Goal: Task Accomplishment & Management: Manage account settings

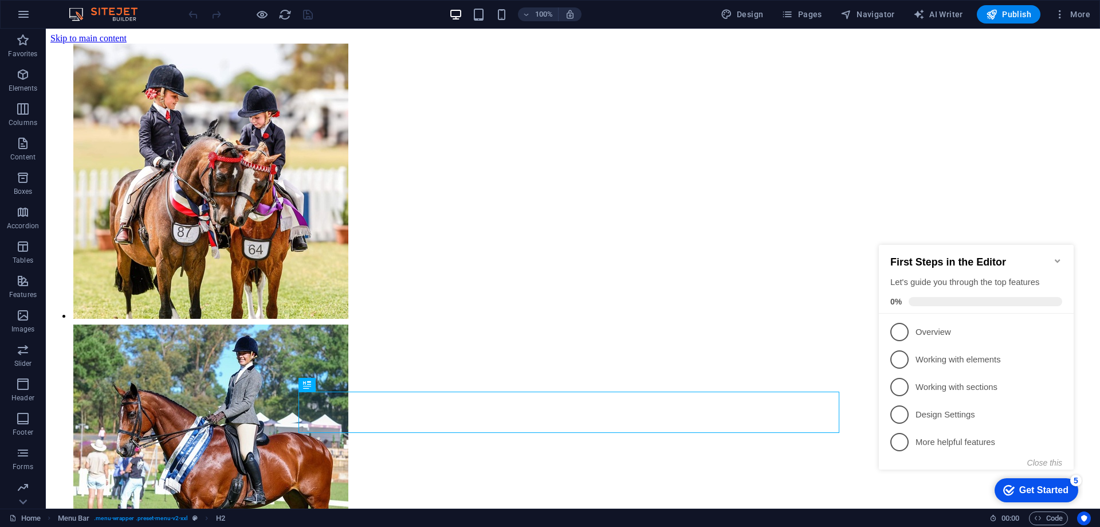
click at [1059, 259] on icon "Minimize checklist" at bounding box center [1057, 260] width 5 height 3
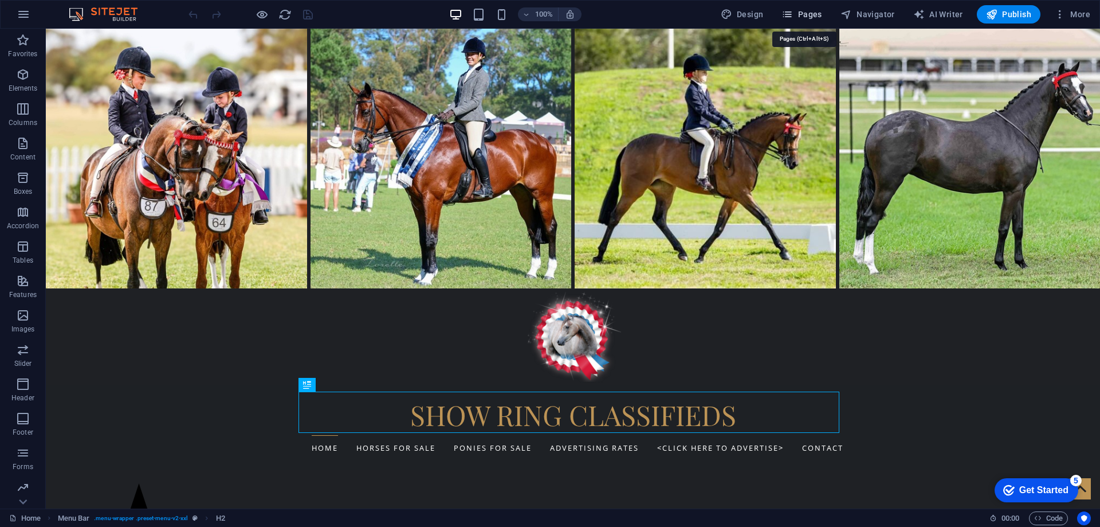
click at [814, 14] on span "Pages" at bounding box center [801, 14] width 40 height 11
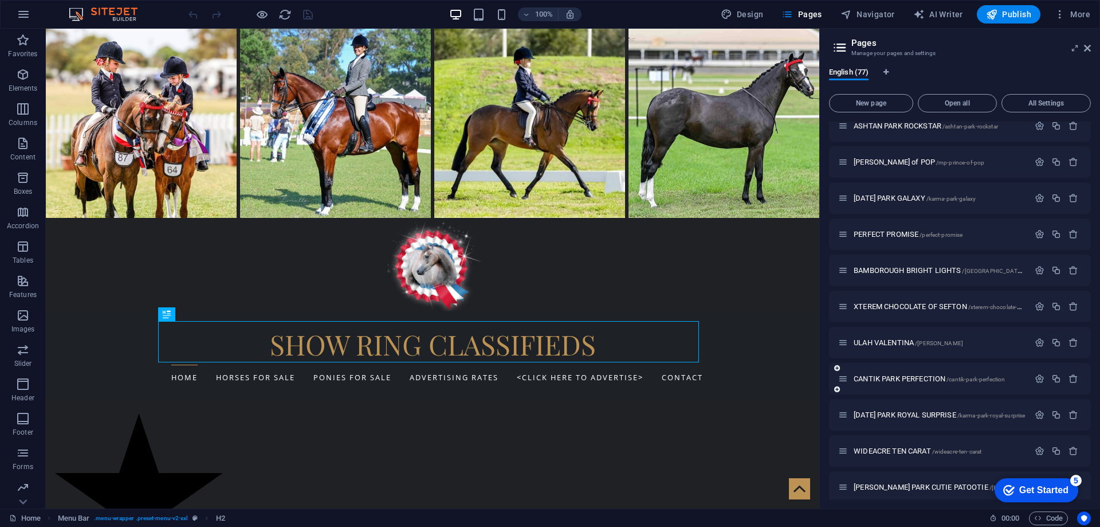
scroll to position [930, 0]
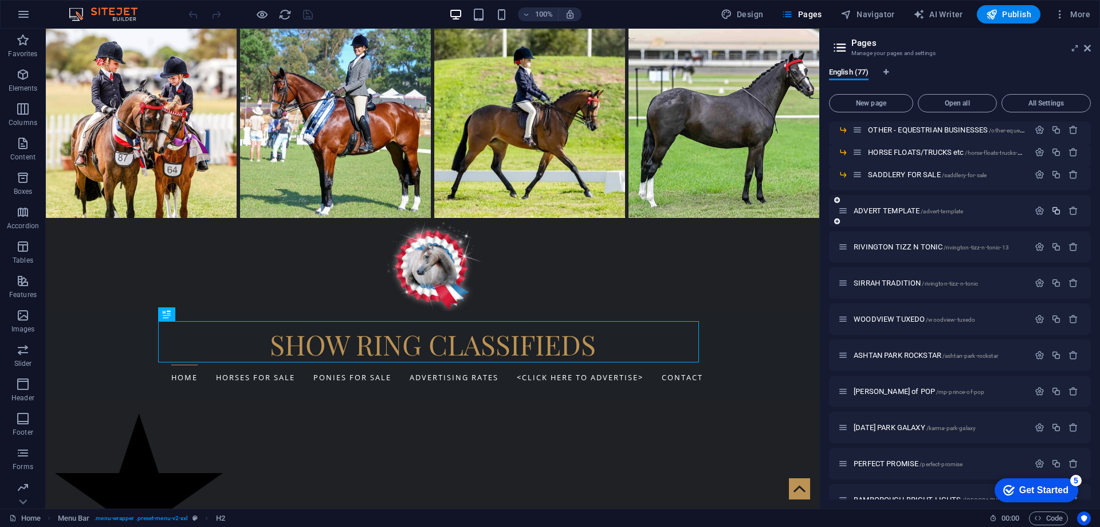
click at [1054, 210] on icon "button" at bounding box center [1056, 211] width 10 height 10
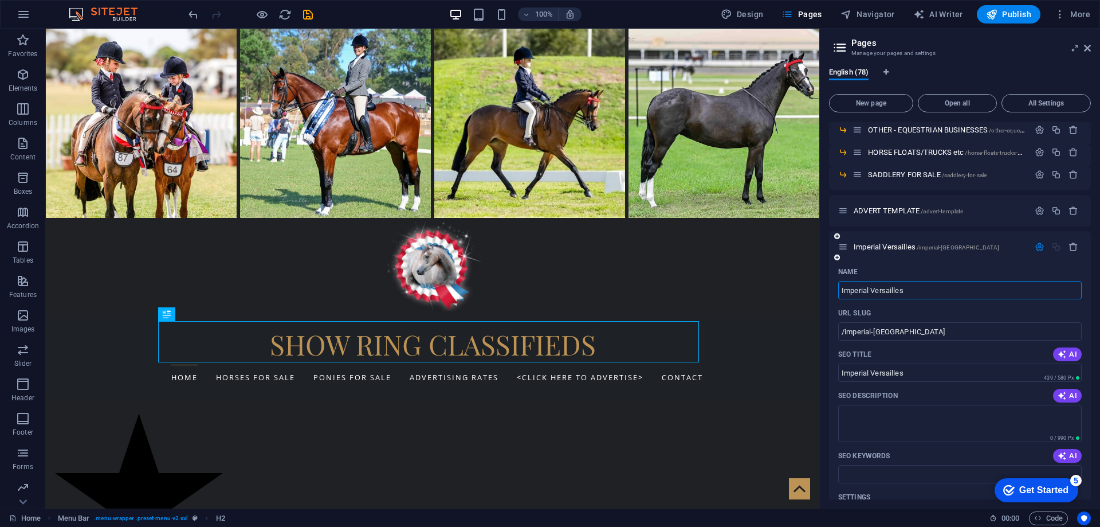
type input "Imperial Versailles"
type input "/imperial-[GEOGRAPHIC_DATA]"
type input "Imperial Versailles"
drag, startPoint x: 917, startPoint y: 290, endPoint x: 824, endPoint y: 289, distance: 93.4
click at [824, 289] on div "English (78) New page Open all All Settings Home / CONTACT /contact ADVERTISING…" at bounding box center [960, 283] width 280 height 450
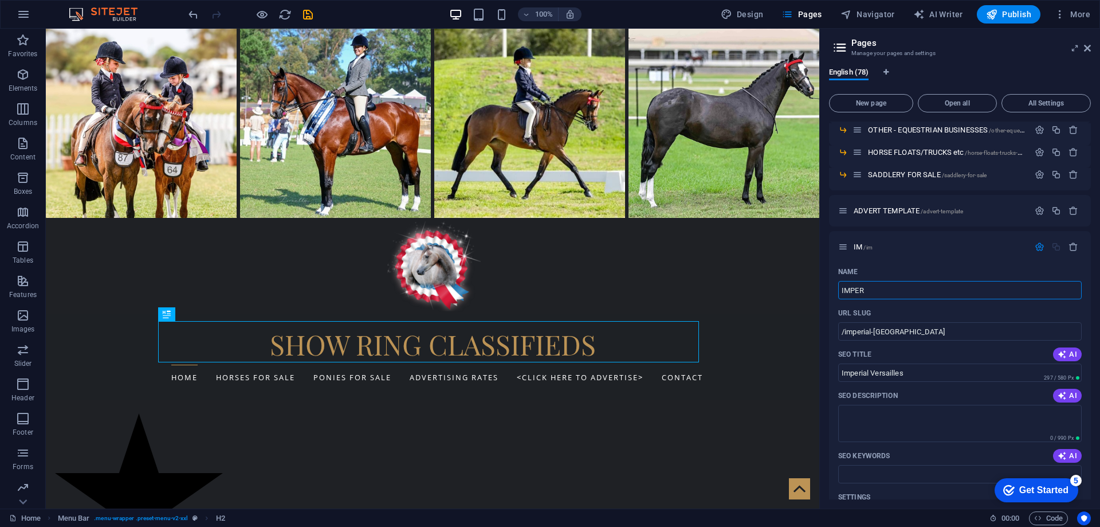
type input "IMPERI"
type input "/im"
type input "IM"
type input "IMPERIAL"
type input "/imperial"
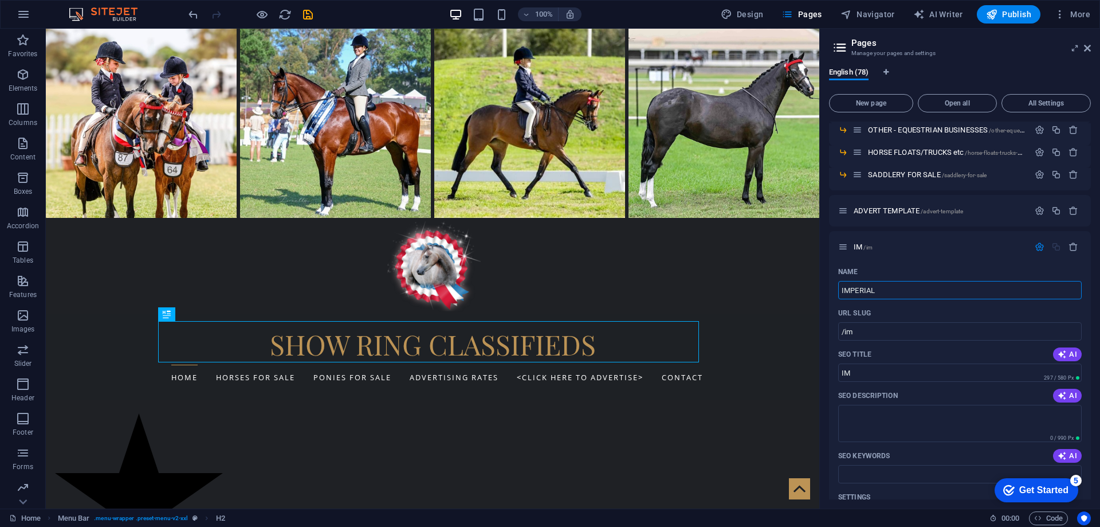
type input "IMPERIAL"
click at [883, 291] on input "IMPERIAL" at bounding box center [959, 290] width 243 height 18
type input "IMPERIAL VE"
type input "/imperial-v"
type input "IMPERIAL V"
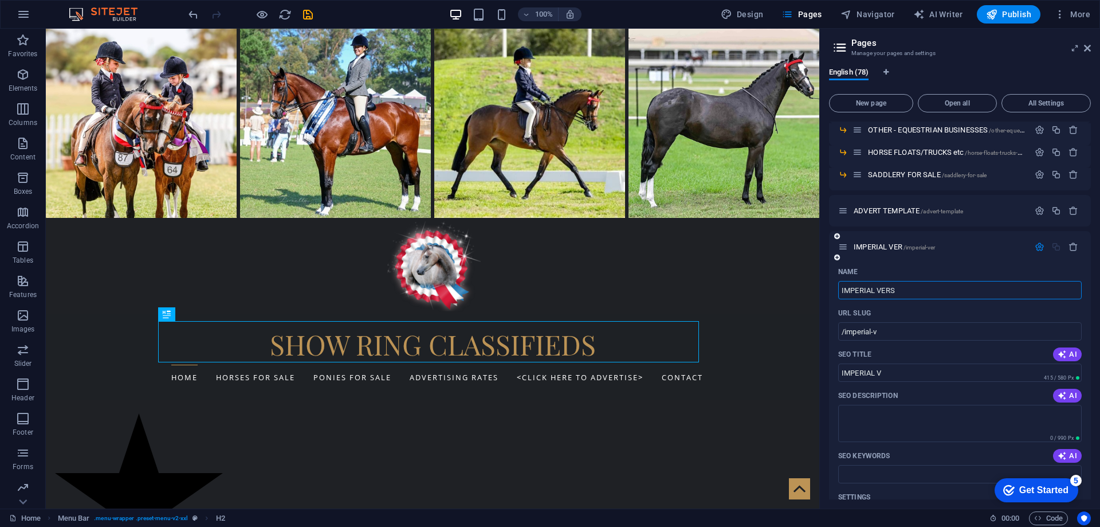
type input "IMPERIAL VERSA"
type input "/imperial-ver"
type input "IMPERIAL VER"
type input "IMPERIAL VERSA"
type input "/imperial-versa"
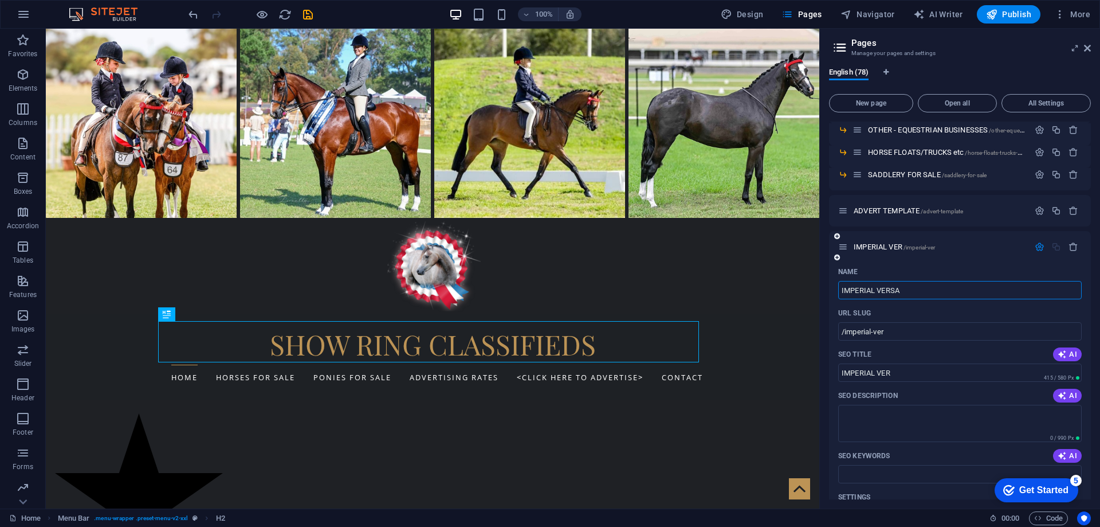
type input "IMPERIAL VERSA"
type input "IMPERIAL VERSAI"
type input "/imperial-versai"
type input "IMPERIAL VERSAI"
type input "IMPERIAL VERSAILL"
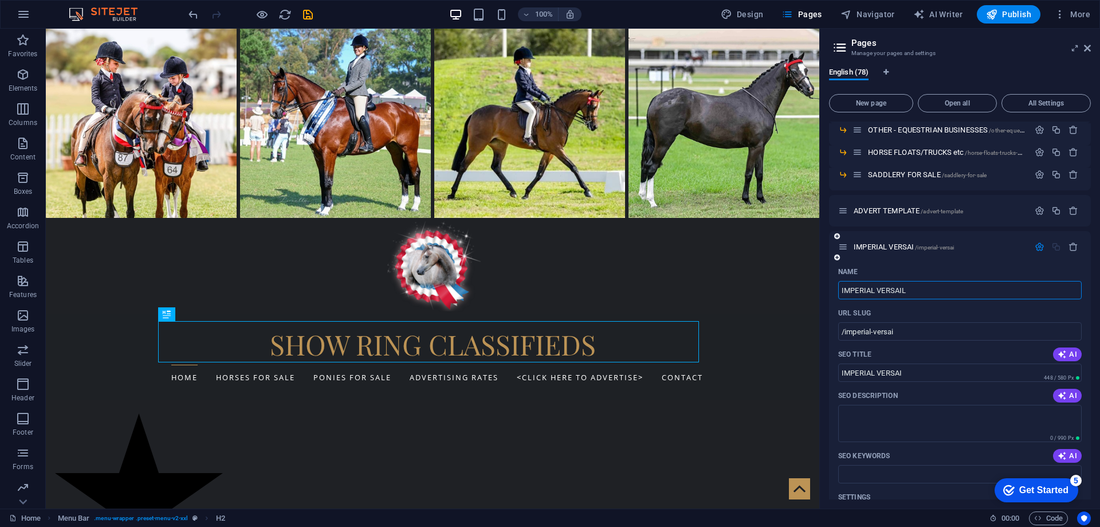
type input "/imperial-versail"
type input "IMPERIAL VERSAIL"
type input "IMPERIAL VERSAILLE"
type input "/imperial-versaill"
type input "IMPERIAL VERSAILL"
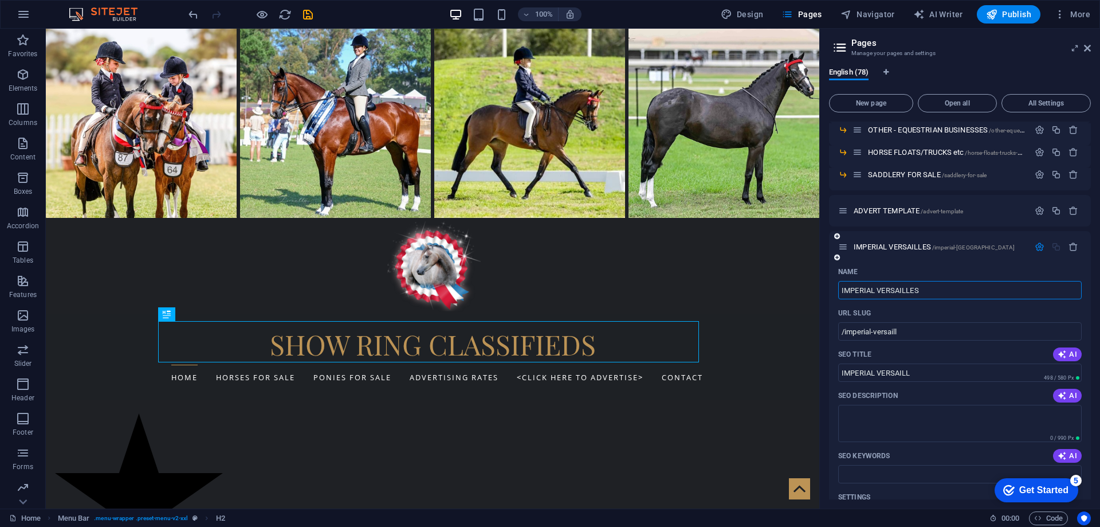
type input "IMPERIAL VERSAILLES"
type input "/imperial-[GEOGRAPHIC_DATA]"
type input "IMPERIAL VERSAILLES"
click at [308, 15] on icon "save" at bounding box center [307, 14] width 13 height 13
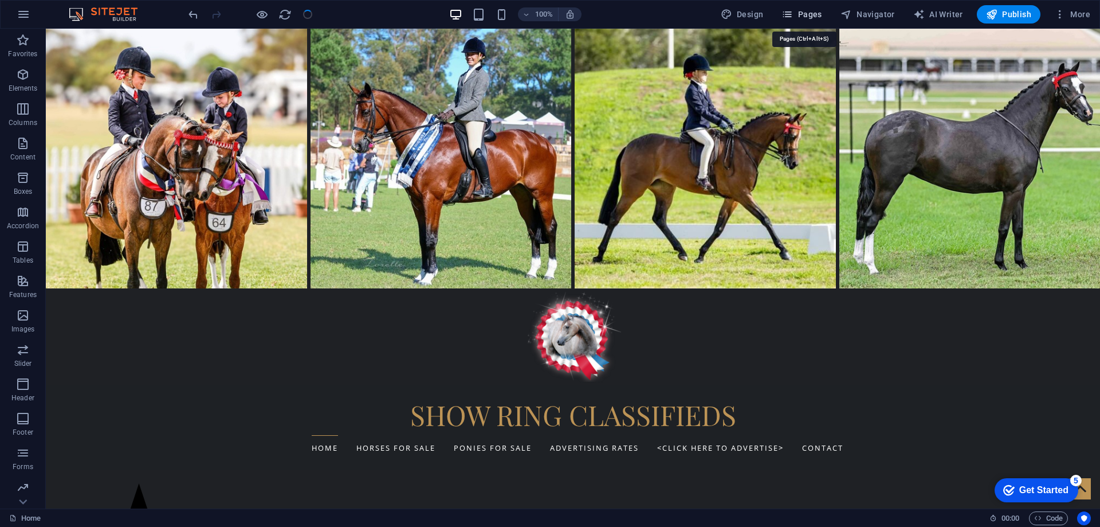
click at [807, 14] on span "Pages" at bounding box center [801, 14] width 40 height 11
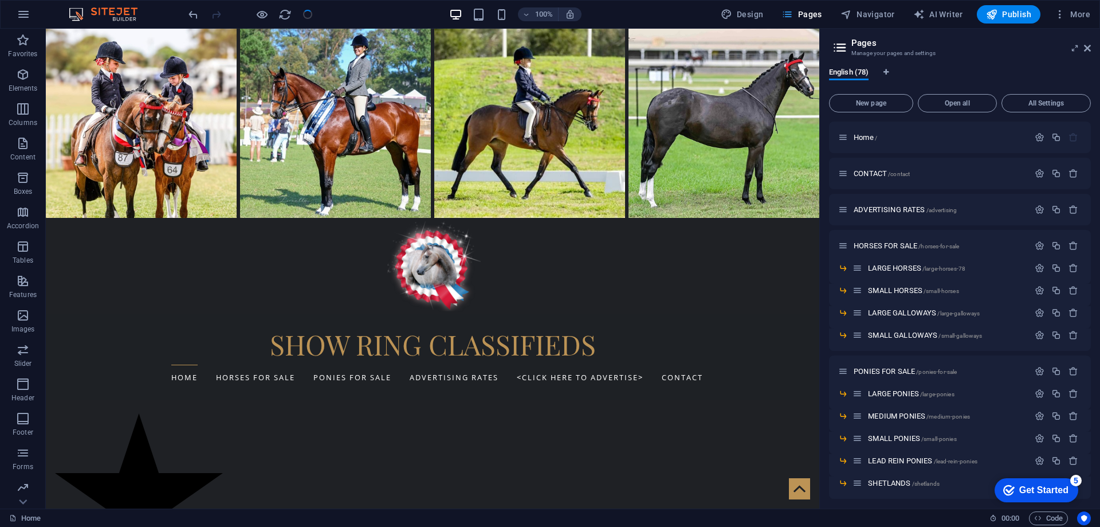
scroll to position [910, 0]
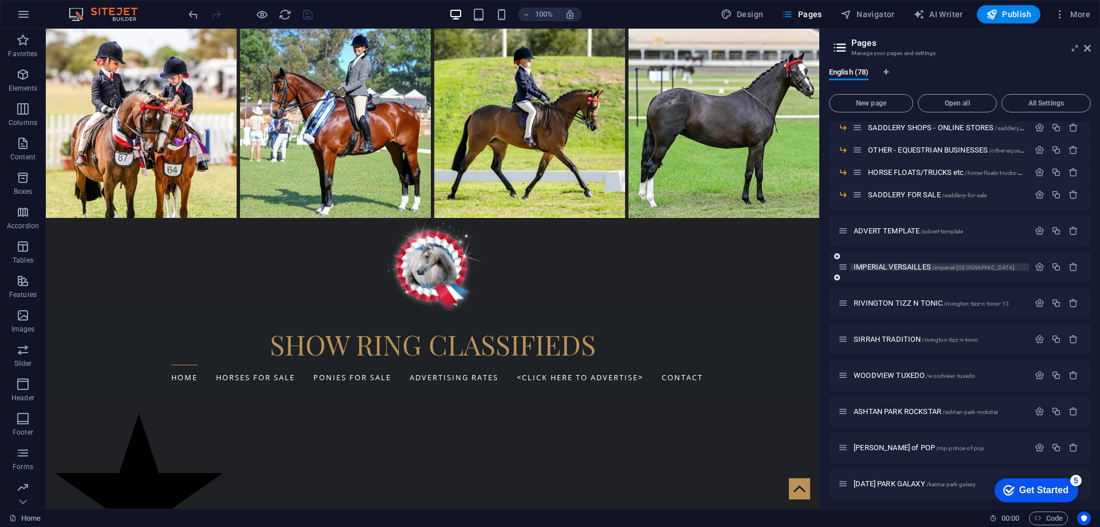
click at [870, 267] on span "IMPERIAL VERSAILLES /imperial-[GEOGRAPHIC_DATA]" at bounding box center [934, 266] width 161 height 9
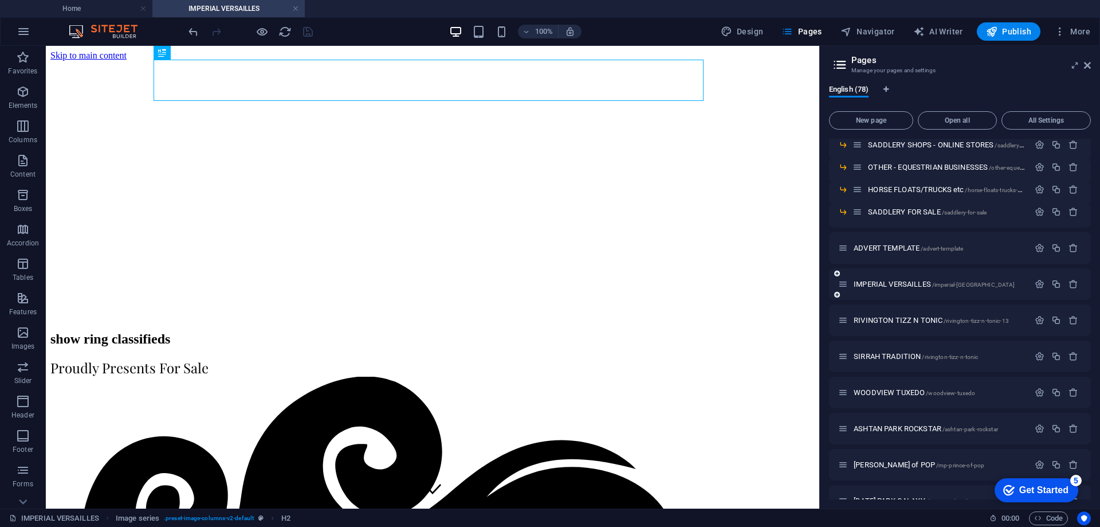
scroll to position [0, 0]
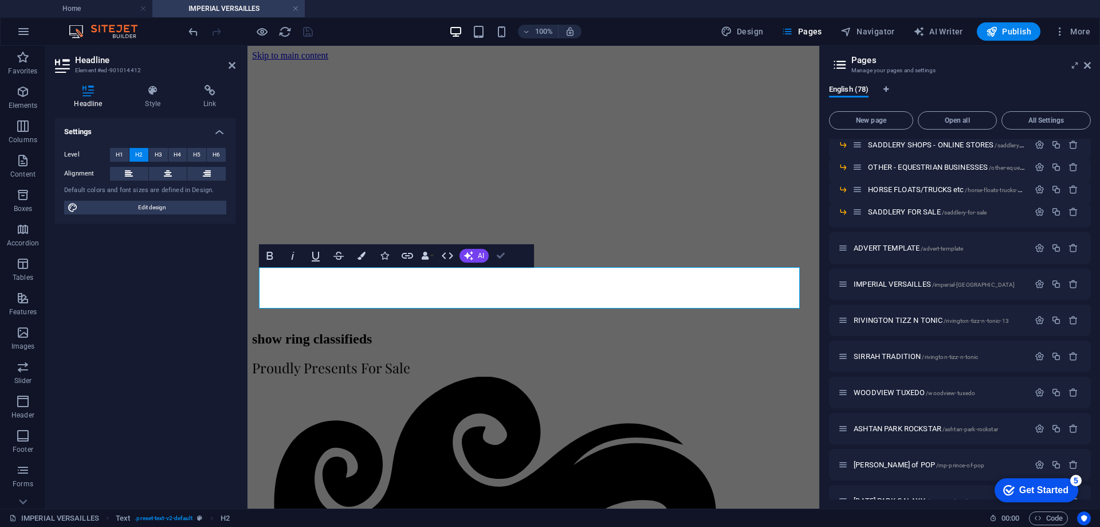
select select "px"
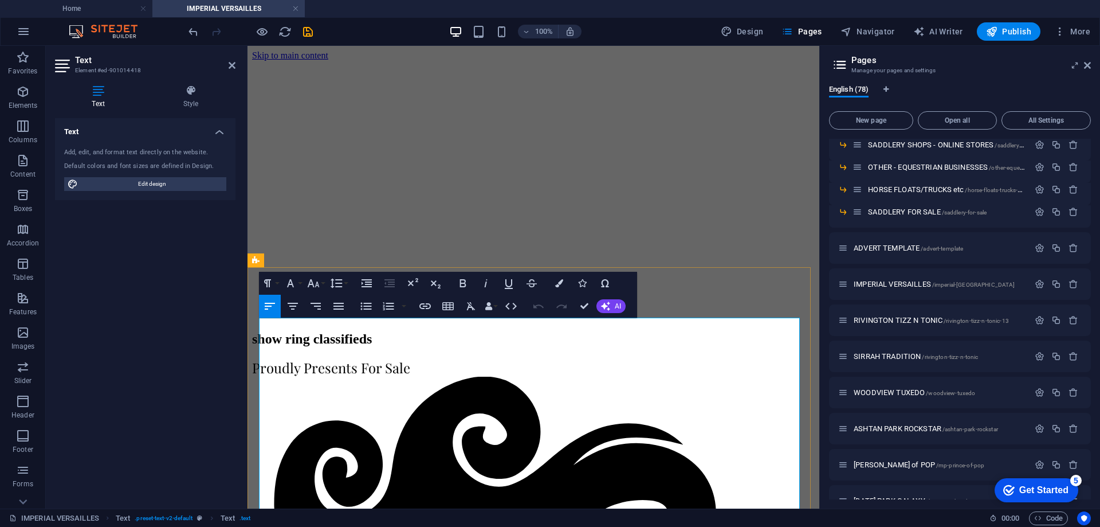
drag, startPoint x: 288, startPoint y: 328, endPoint x: 305, endPoint y: 327, distance: 16.7
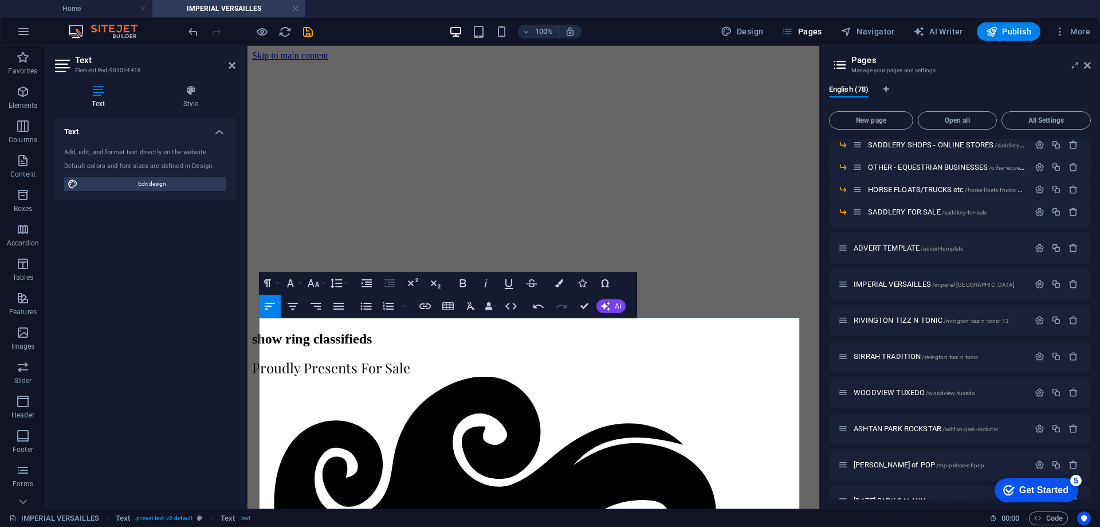
drag, startPoint x: 278, startPoint y: 352, endPoint x: 352, endPoint y: 352, distance: 73.3
drag, startPoint x: 277, startPoint y: 352, endPoint x: 339, endPoint y: 352, distance: 61.3
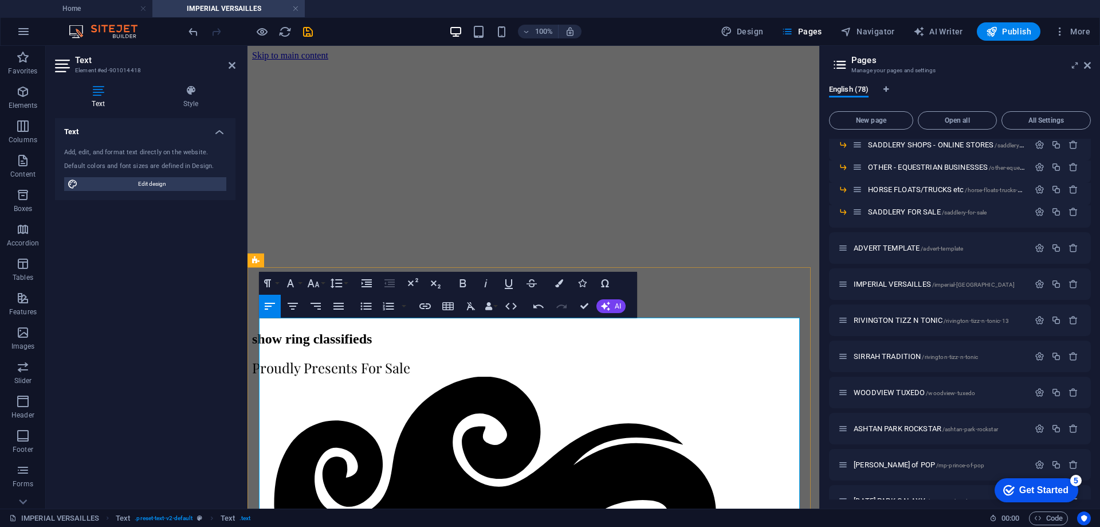
click at [560, 280] on icon "button" at bounding box center [559, 283] width 8 height 8
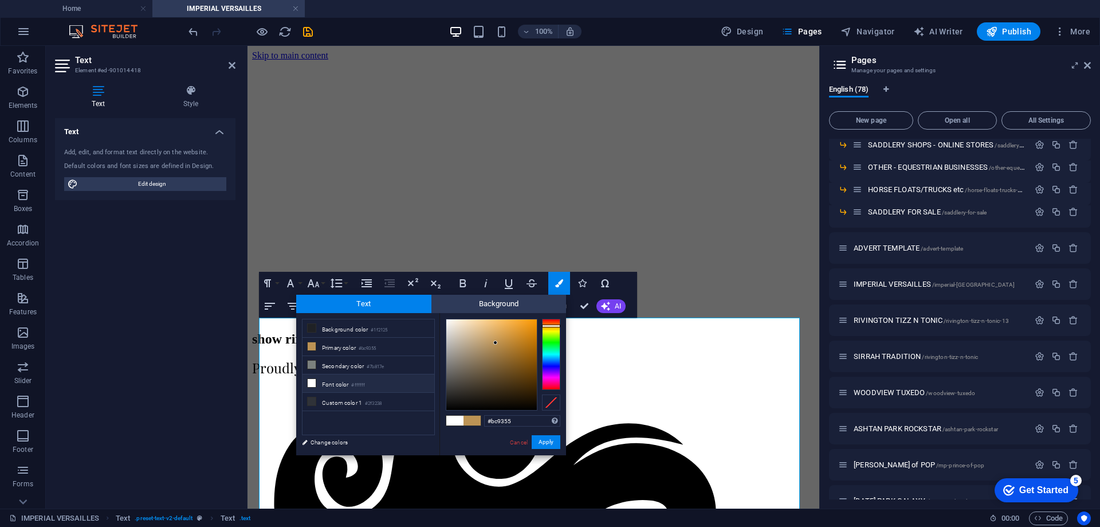
click at [320, 384] on li "Font color #ffffff" at bounding box center [369, 383] width 132 height 18
type input "#ffffff"
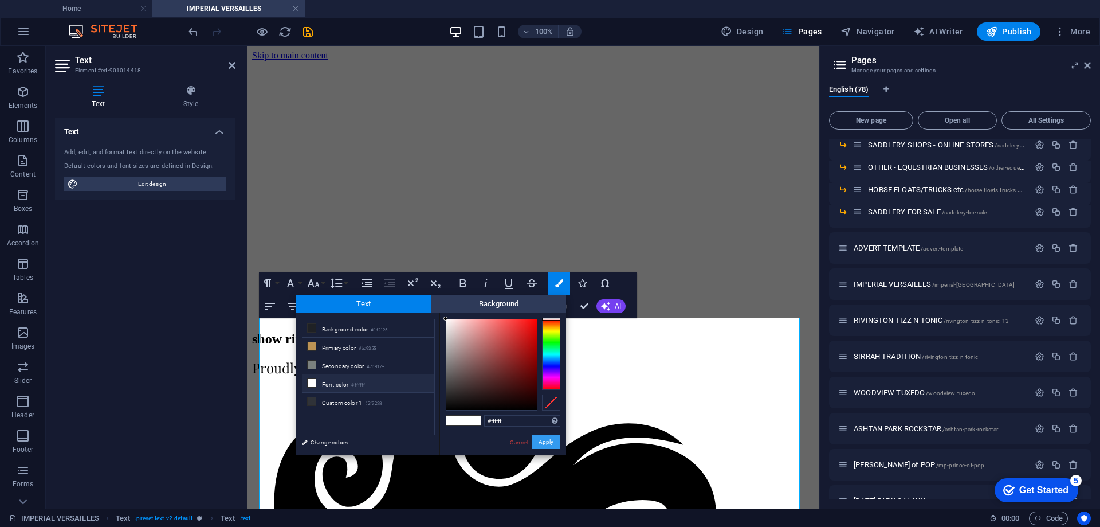
click at [543, 442] on button "Apply" at bounding box center [546, 442] width 29 height 14
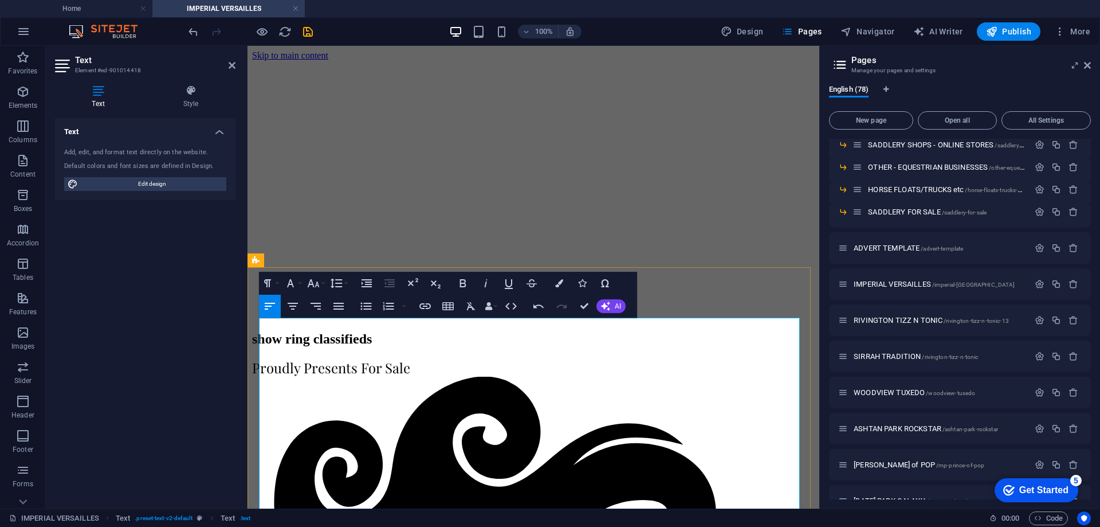
drag, startPoint x: 289, startPoint y: 368, endPoint x: 312, endPoint y: 368, distance: 22.3
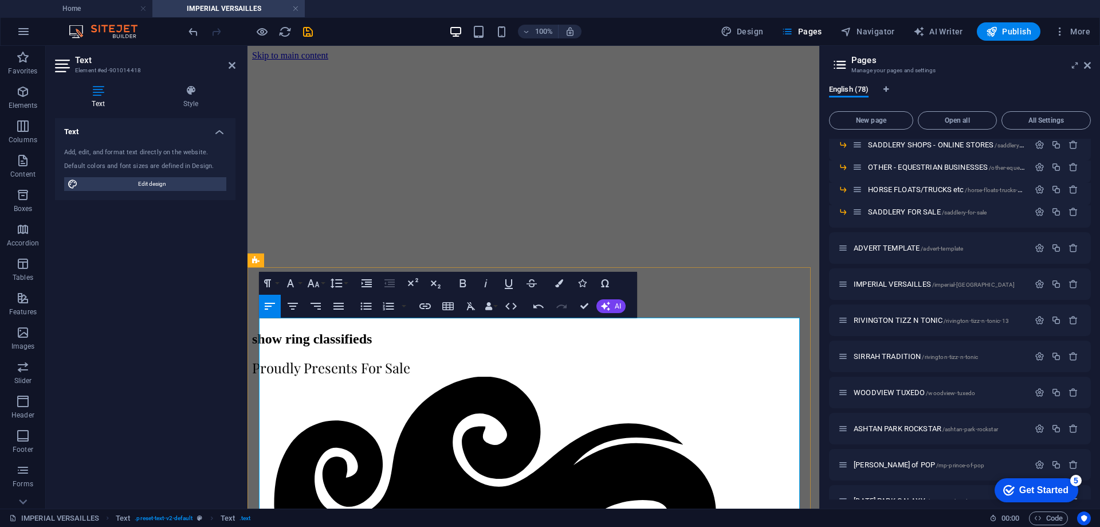
click at [309, 29] on icon "save" at bounding box center [307, 31] width 13 height 13
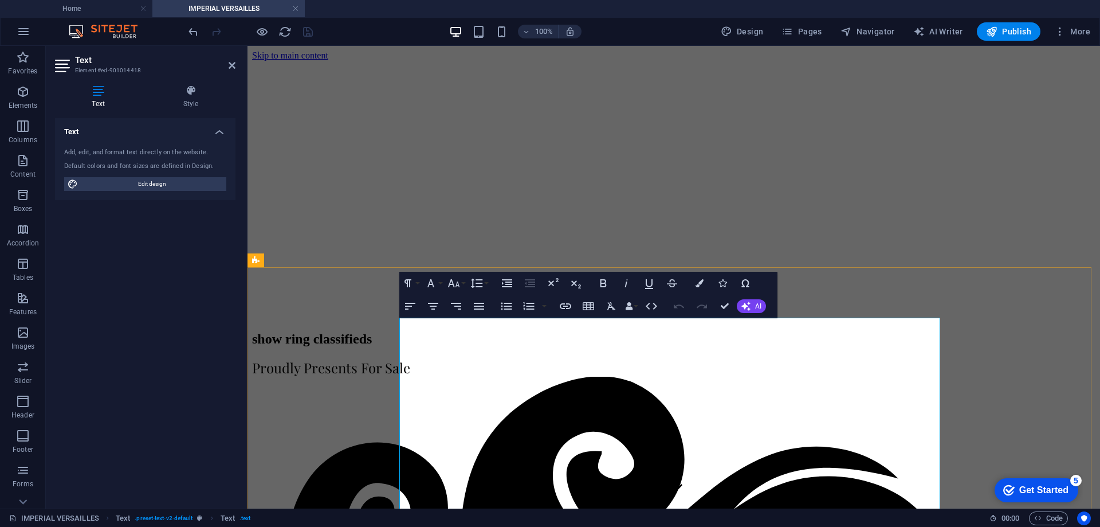
drag, startPoint x: 418, startPoint y: 408, endPoint x: 459, endPoint y: 409, distance: 40.7
drag, startPoint x: 421, startPoint y: 406, endPoint x: 457, endPoint y: 406, distance: 36.1
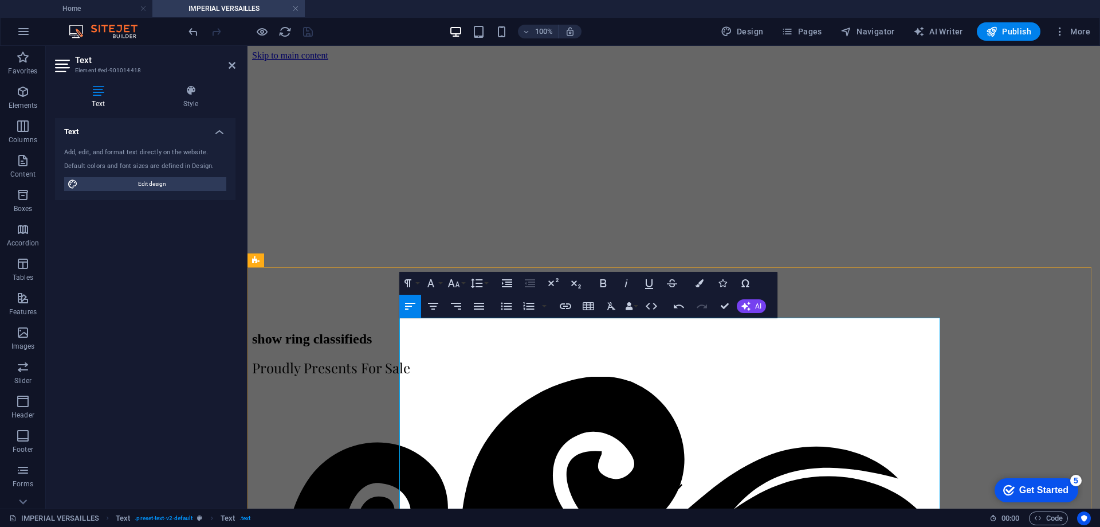
drag, startPoint x: 424, startPoint y: 421, endPoint x: 465, endPoint y: 422, distance: 40.7
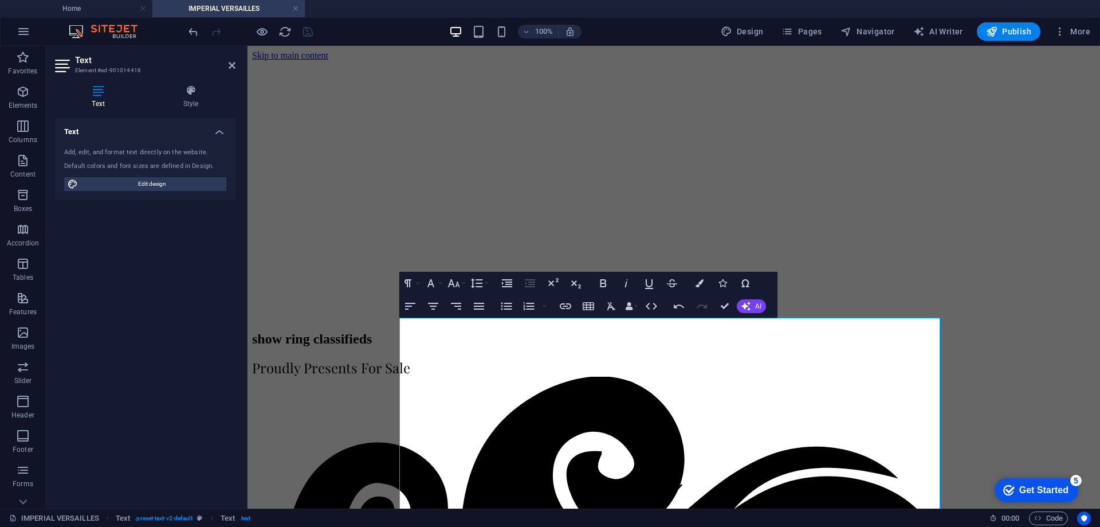
drag, startPoint x: 400, startPoint y: 449, endPoint x: 486, endPoint y: 449, distance: 86.5
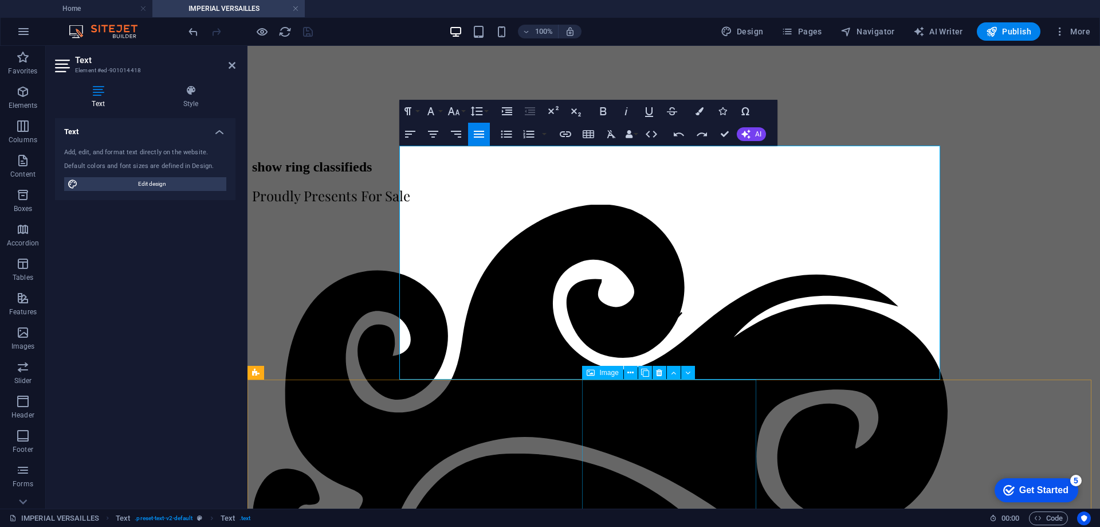
drag, startPoint x: 493, startPoint y: 276, endPoint x: 399, endPoint y: 276, distance: 93.4
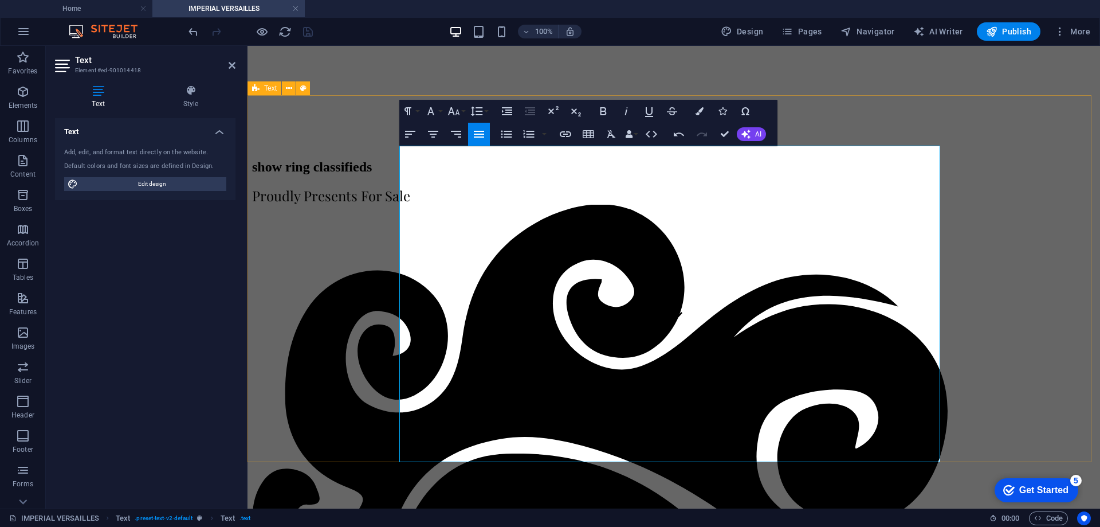
drag, startPoint x: 400, startPoint y: 277, endPoint x: 945, endPoint y: 362, distance: 551.4
click at [457, 113] on icon "button" at bounding box center [453, 111] width 12 height 8
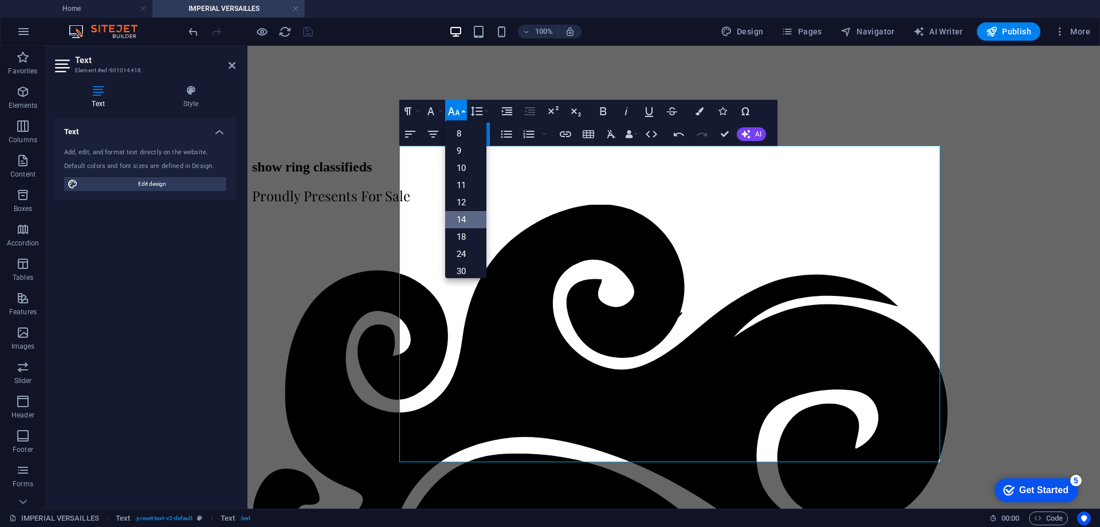
click at [462, 215] on link "14" at bounding box center [465, 219] width 41 height 17
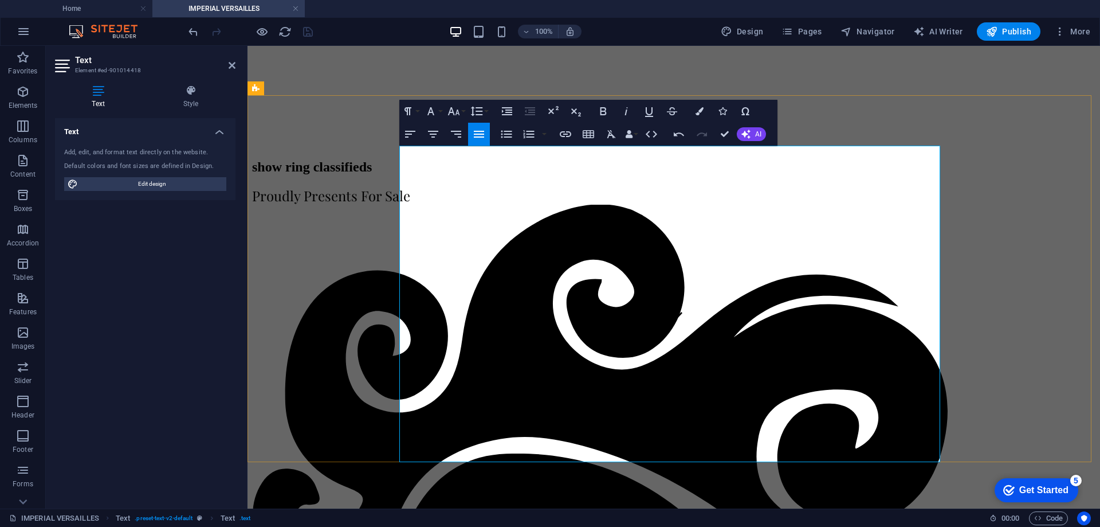
click at [453, 111] on icon "button" at bounding box center [454, 111] width 14 height 14
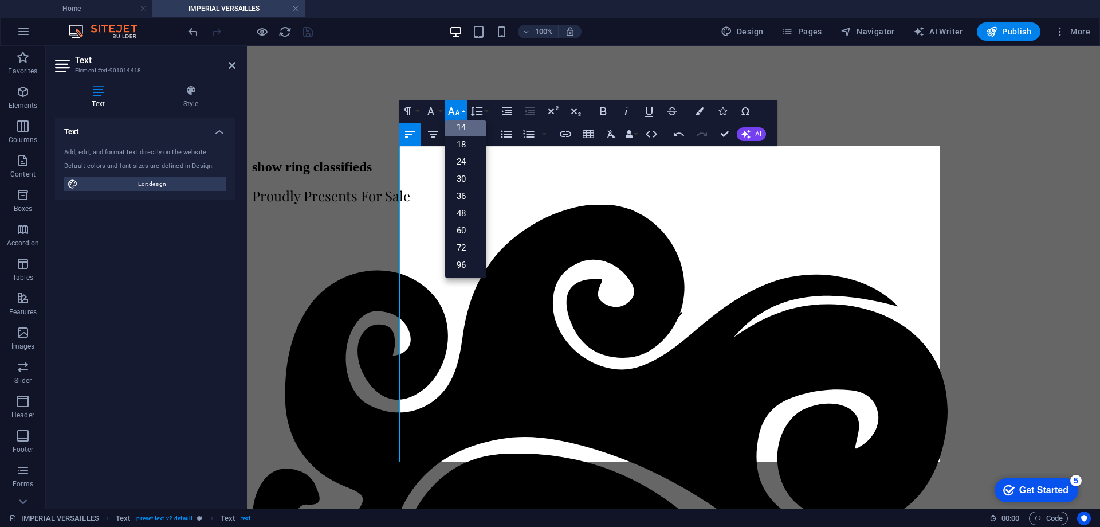
scroll to position [92, 0]
click at [464, 124] on link "14" at bounding box center [465, 127] width 41 height 17
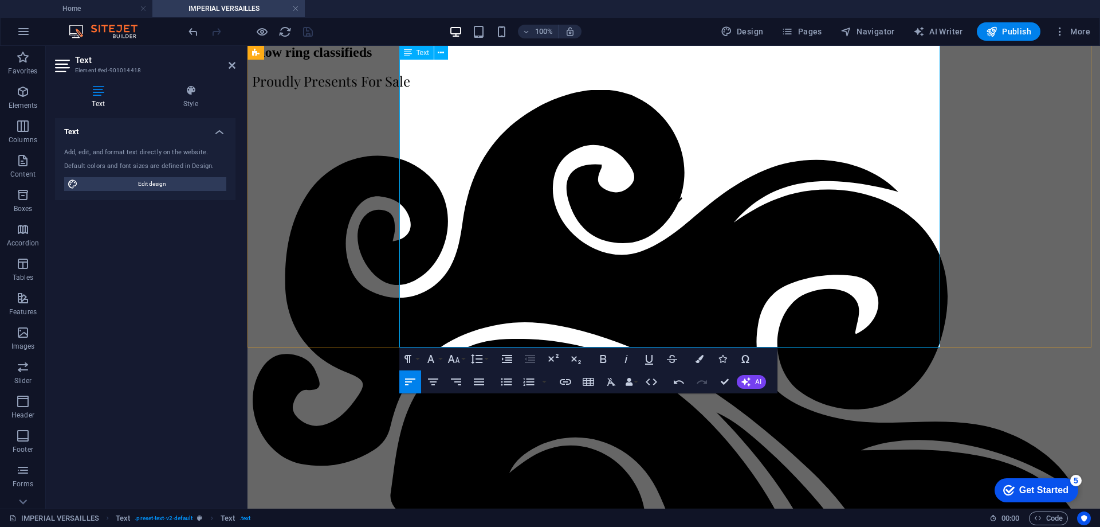
drag, startPoint x: 432, startPoint y: 273, endPoint x: 482, endPoint y: 273, distance: 50.4
drag, startPoint x: 434, startPoint y: 273, endPoint x: 483, endPoint y: 273, distance: 48.7
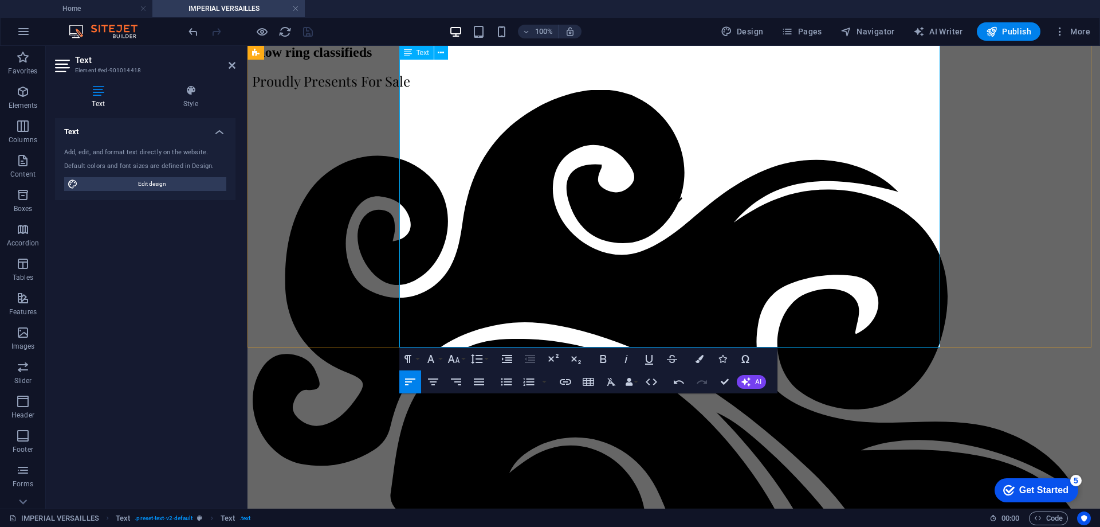
click at [632, 383] on icon "button" at bounding box center [629, 382] width 8 height 8
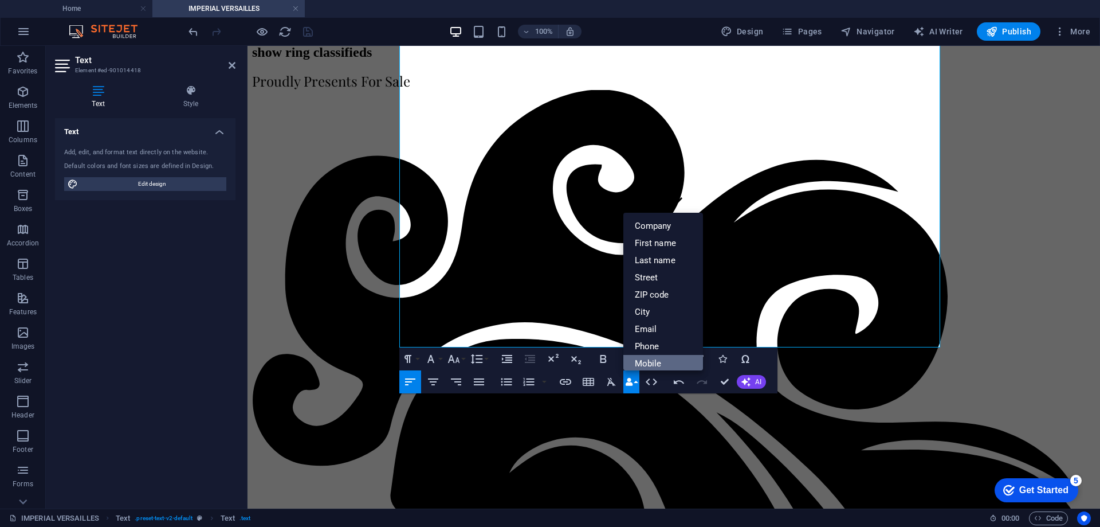
click at [645, 365] on link "Mobile" at bounding box center [663, 363] width 80 height 17
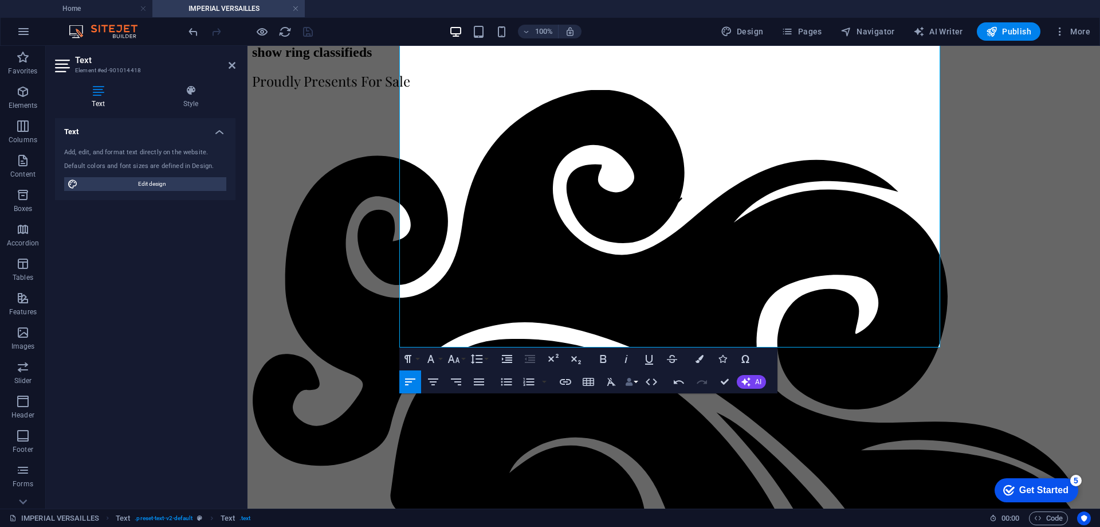
click at [633, 379] on icon "button" at bounding box center [629, 382] width 8 height 8
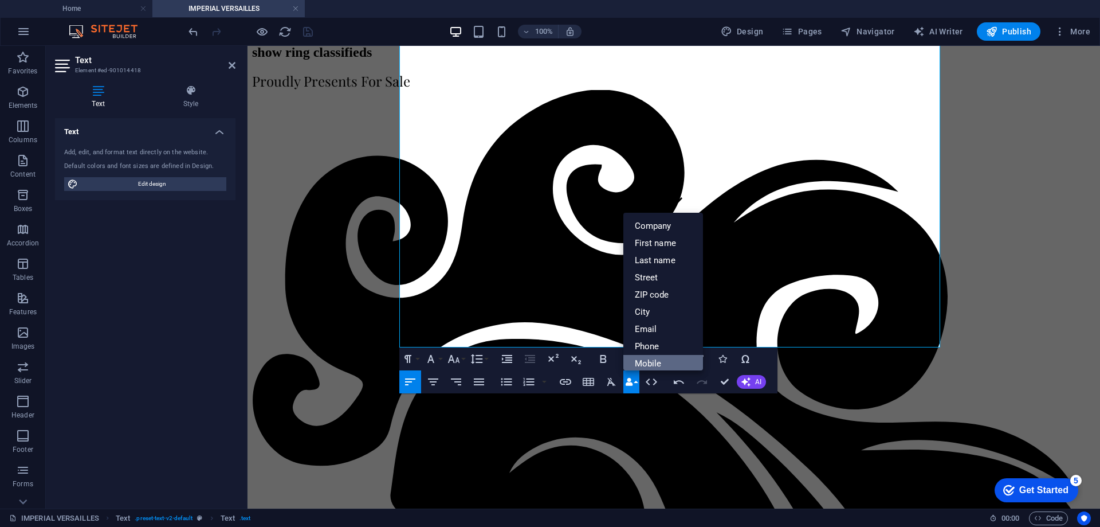
click at [639, 364] on link "Mobile" at bounding box center [663, 363] width 80 height 17
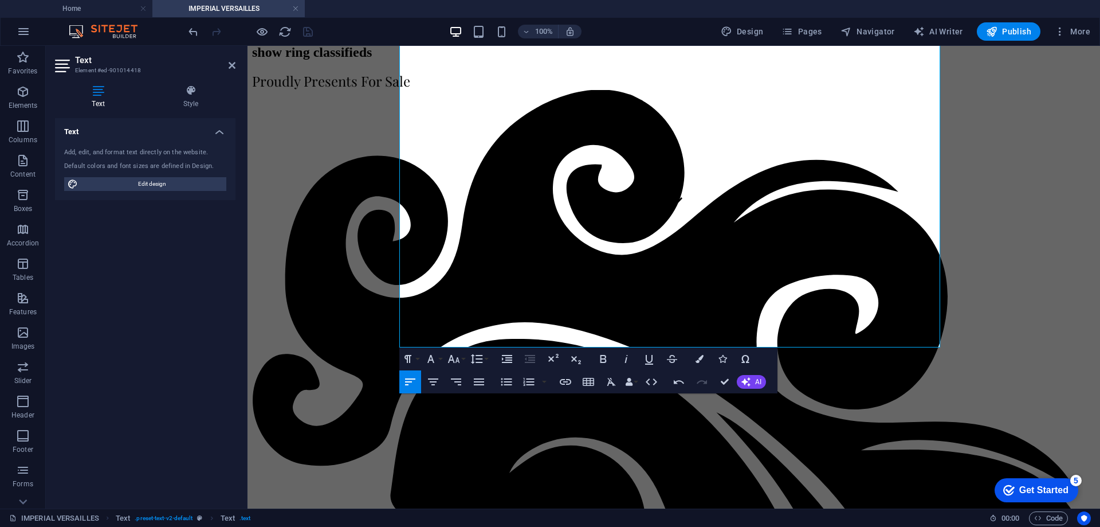
drag, startPoint x: 436, startPoint y: 301, endPoint x: 449, endPoint y: 300, distance: 13.2
drag, startPoint x: 441, startPoint y: 301, endPoint x: 486, endPoint y: 301, distance: 45.8
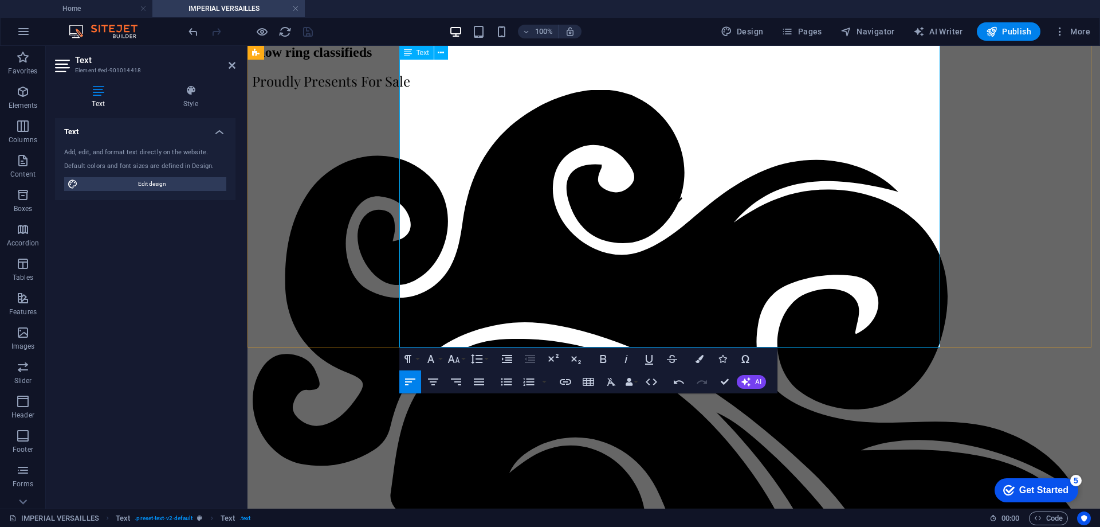
drag, startPoint x: 457, startPoint y: 313, endPoint x: 470, endPoint y: 313, distance: 12.6
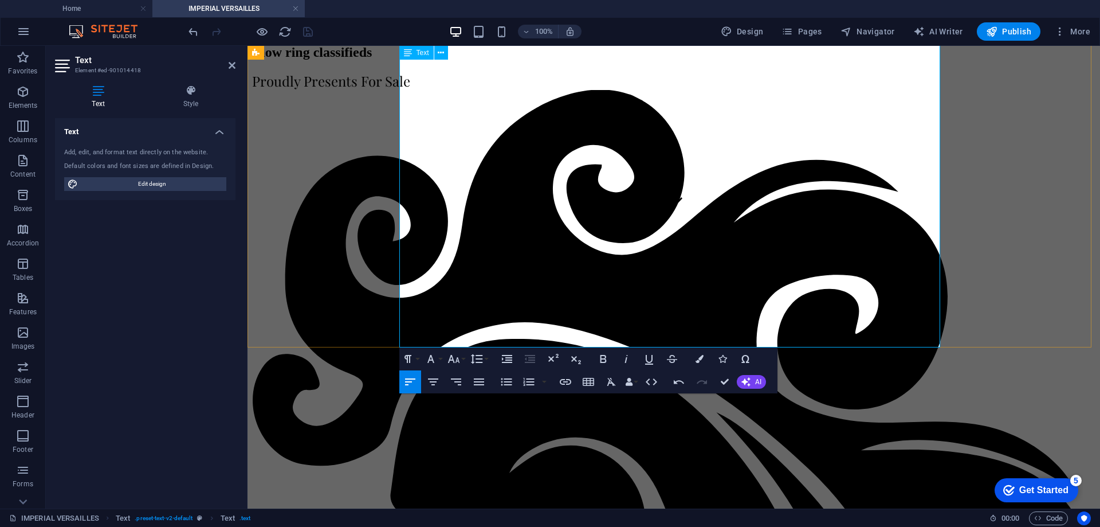
drag, startPoint x: 457, startPoint y: 329, endPoint x: 504, endPoint y: 327, distance: 47.0
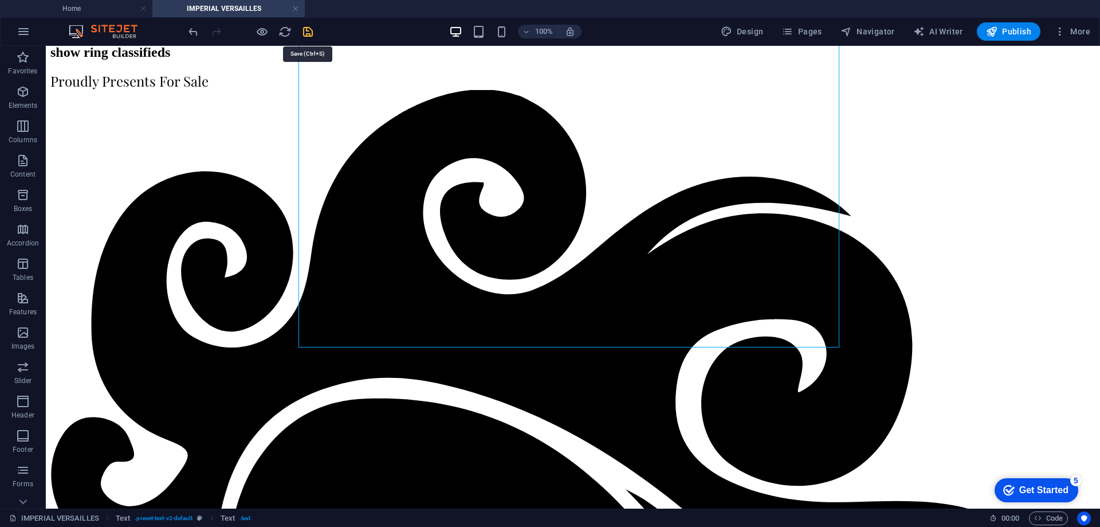
click at [308, 34] on icon "save" at bounding box center [307, 31] width 13 height 13
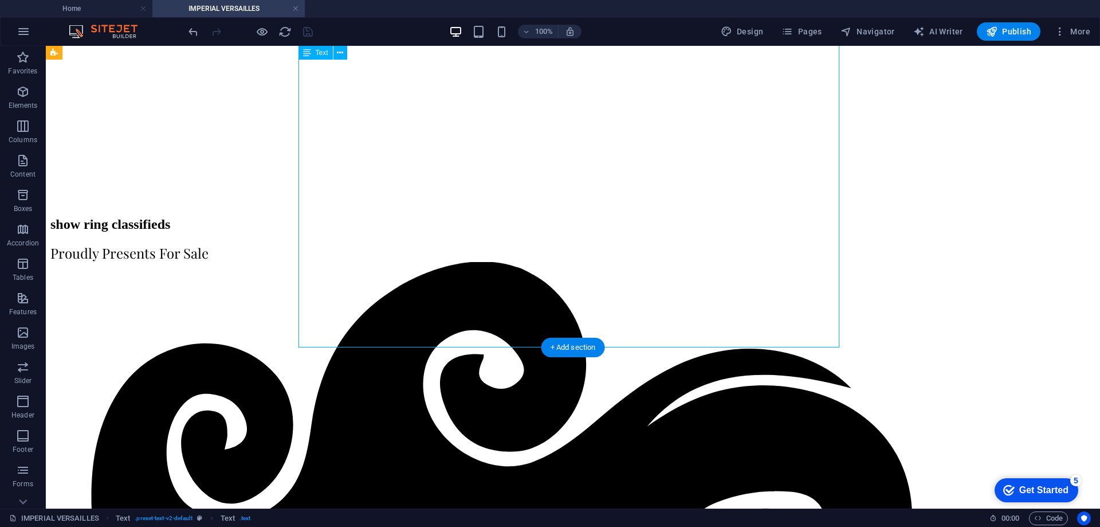
scroll to position [0, 0]
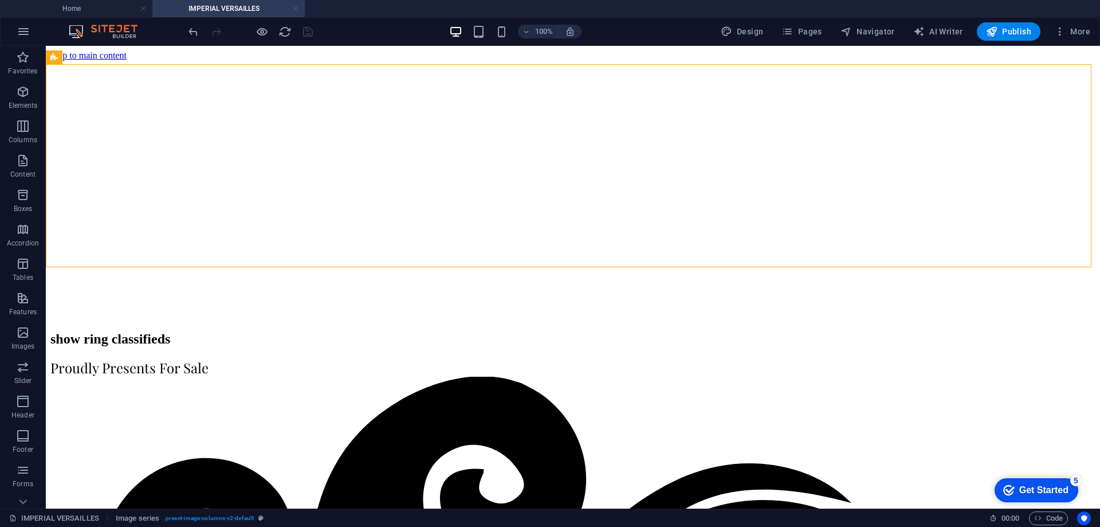
click at [296, 9] on link at bounding box center [295, 8] width 7 height 11
